Goal: Complete application form

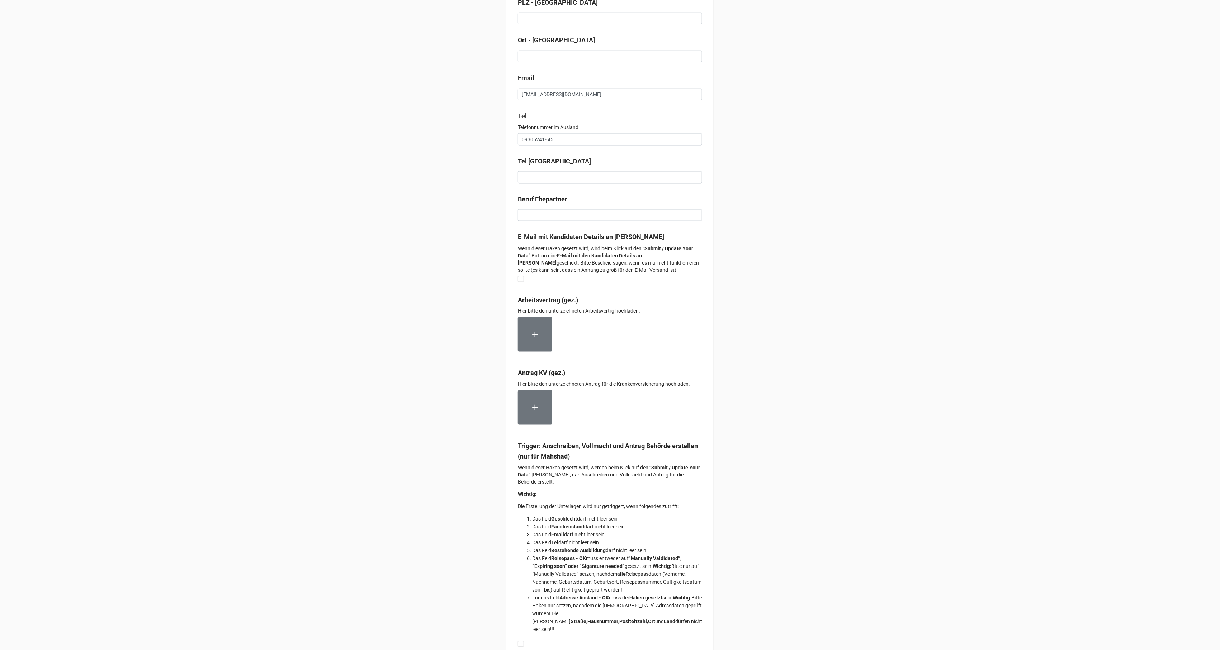
scroll to position [4241, 0]
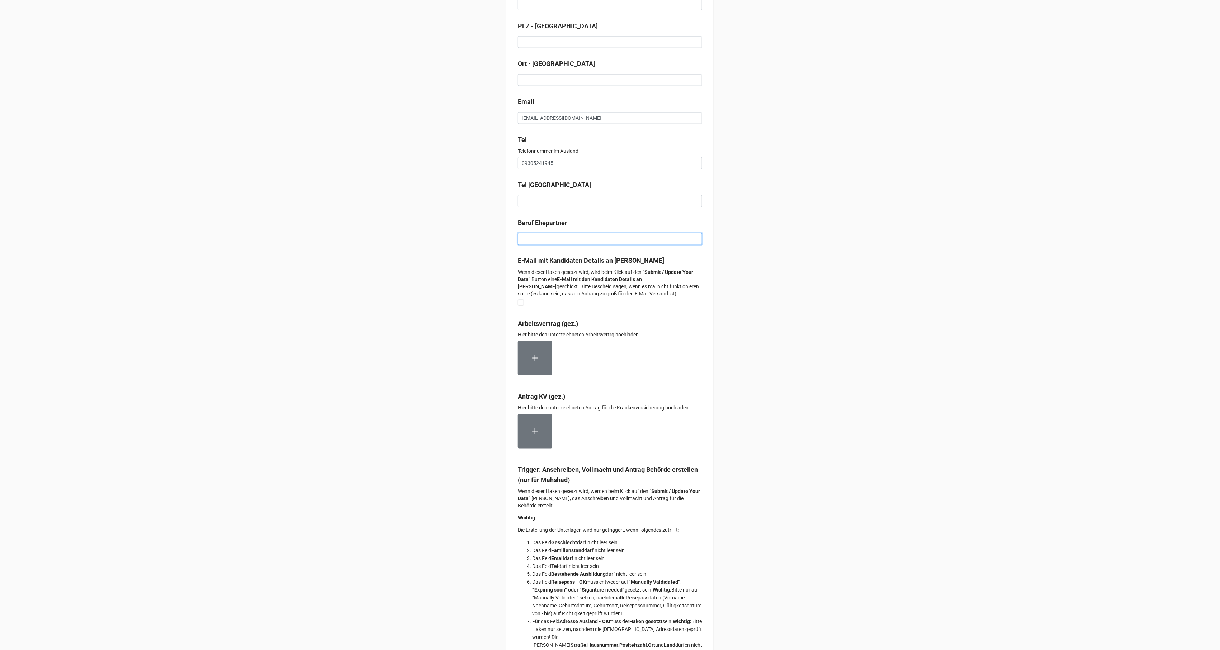
click at [551, 245] on input at bounding box center [610, 239] width 184 height 12
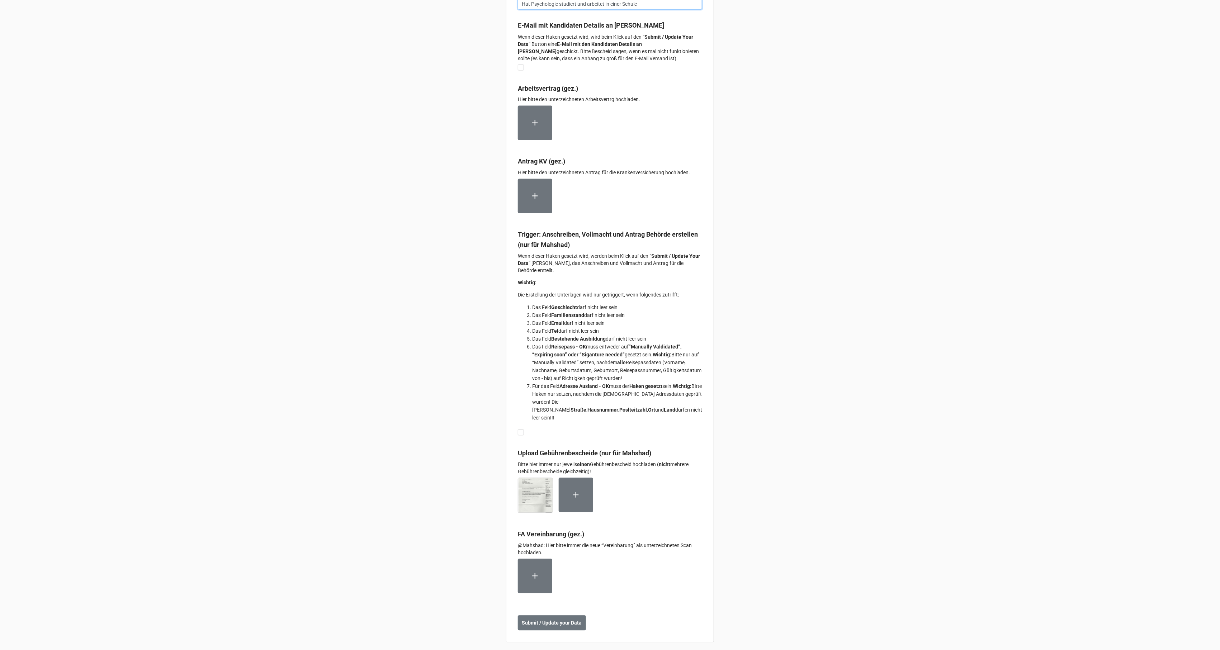
scroll to position [4479, 0]
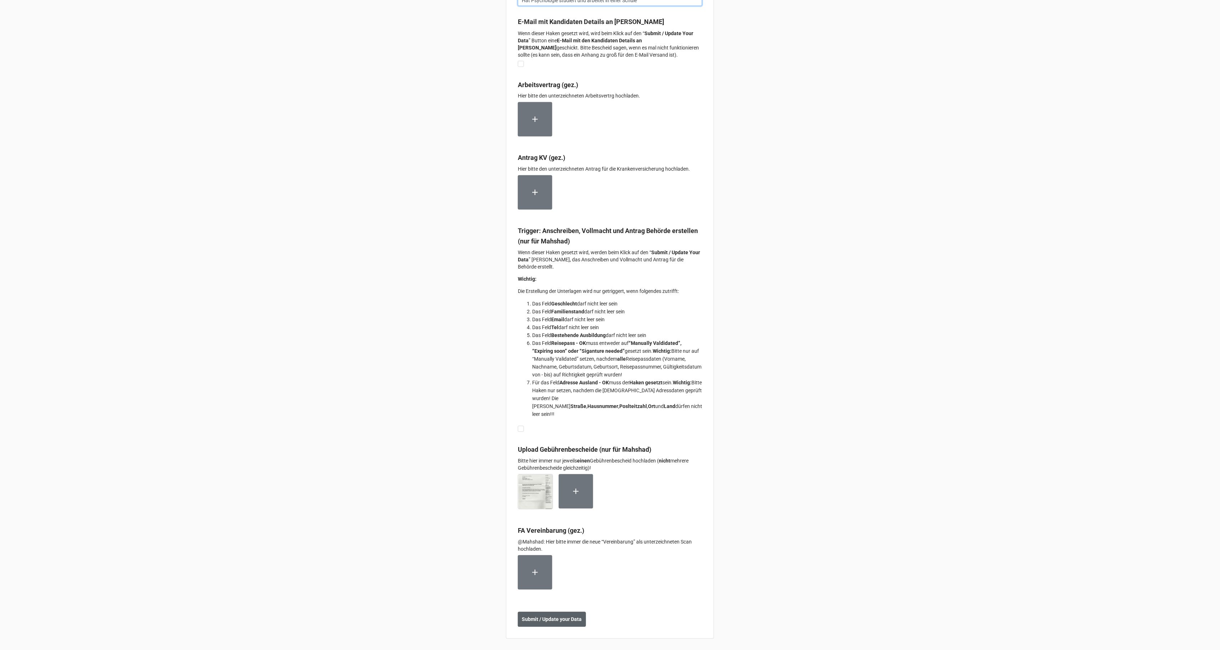
type input "Hat Psychologie studiert und arbeitet in einer Schule"
click at [528, 625] on button "Submit / Update your Data" at bounding box center [552, 619] width 68 height 15
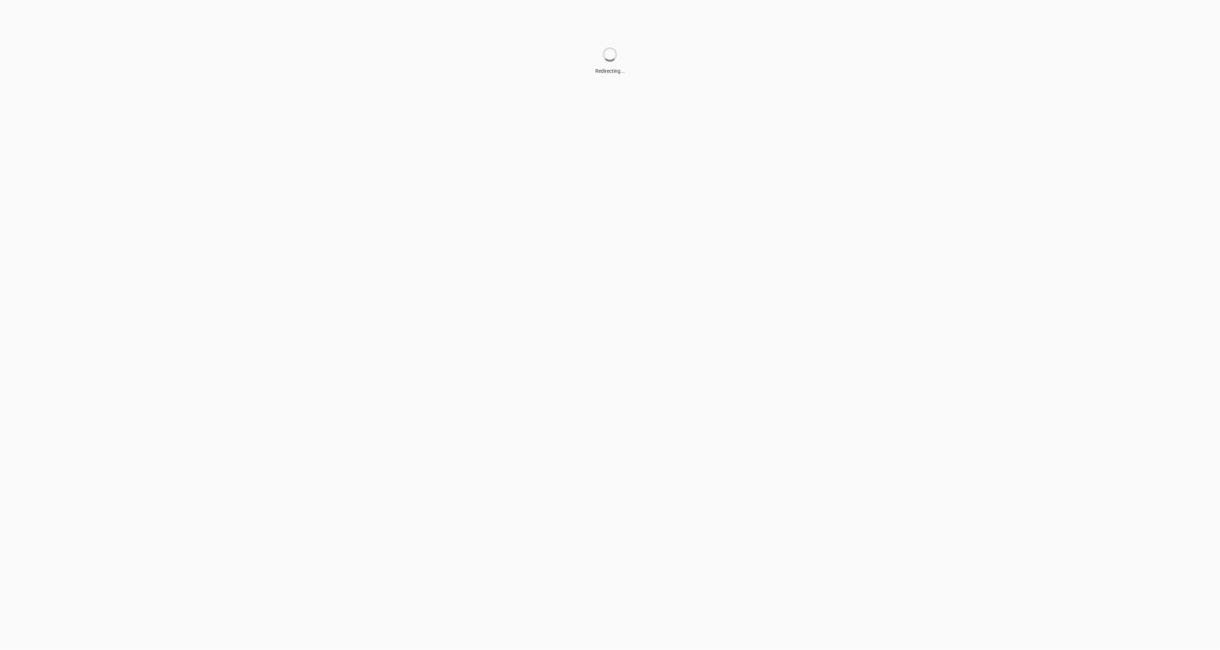
scroll to position [0, 0]
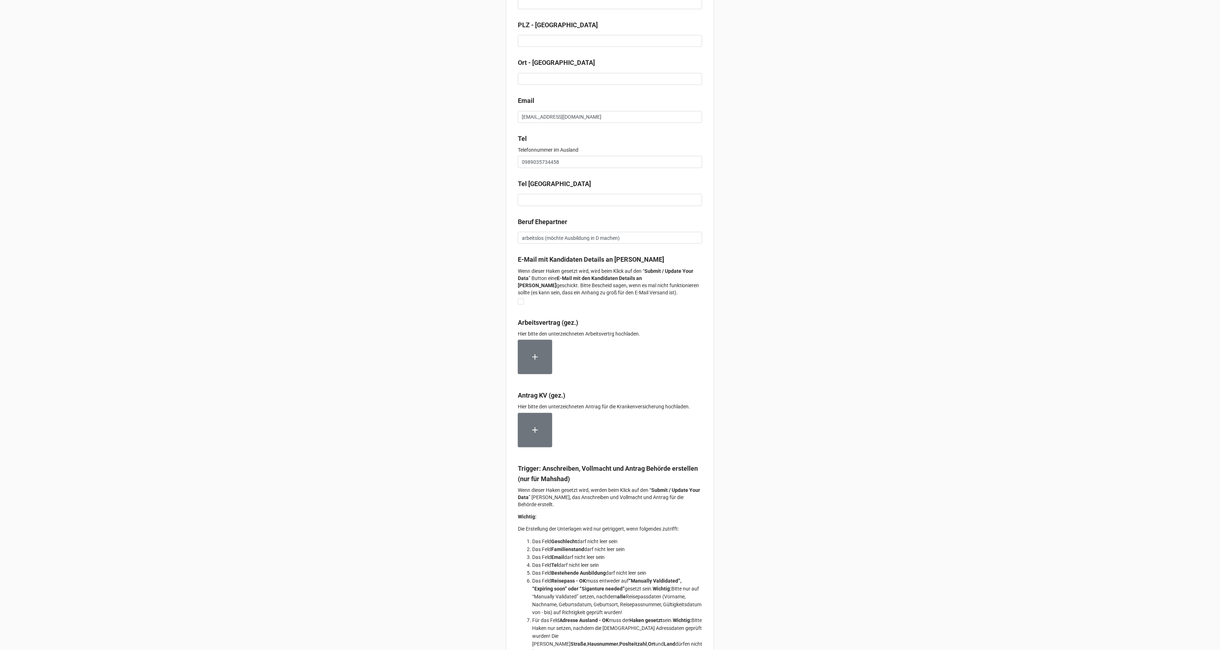
scroll to position [4239, 0]
click at [623, 246] on input "arbeitslos (möchte Ausbildung in D machen)" at bounding box center [610, 239] width 184 height 12
